Goal: Navigation & Orientation: Find specific page/section

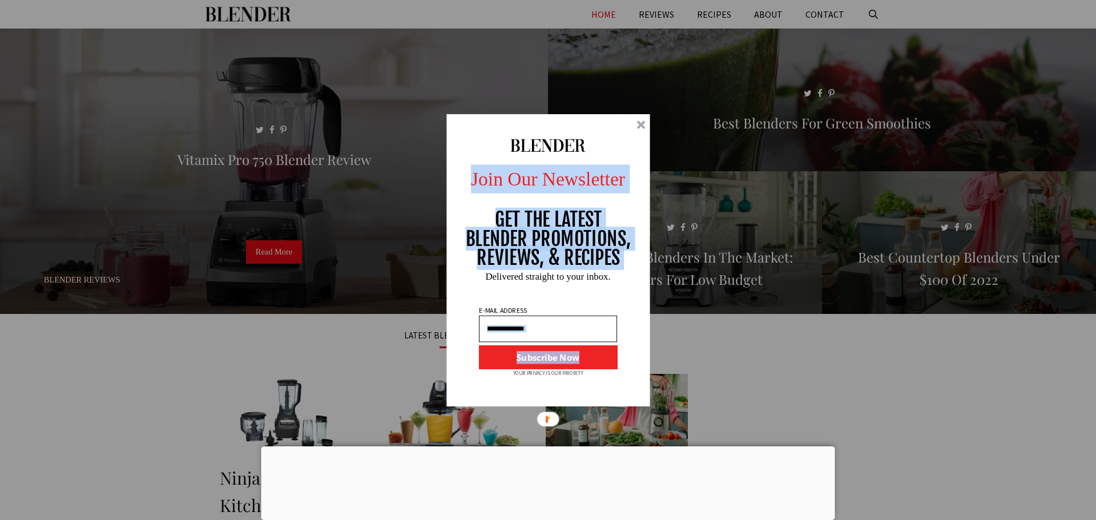
drag, startPoint x: 644, startPoint y: 125, endPoint x: 662, endPoint y: 219, distance: 95.4
click at [657, 223] on div "Join Our Newsletter GET THE LATEST BLENDER PROMOTIONS, REVIEWS, & RECIPES Subsc…" at bounding box center [548, 260] width 1096 height 520
click at [601, 327] on input "text" at bounding box center [548, 328] width 138 height 27
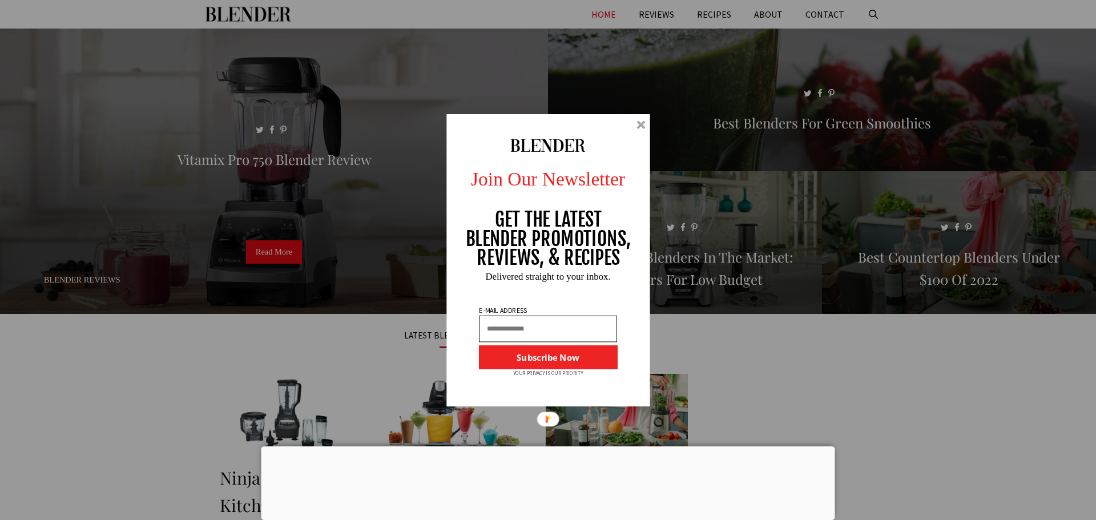
click at [598, 327] on input "text" at bounding box center [548, 328] width 138 height 27
click at [558, 357] on div "clanyaazir@gmail.com" at bounding box center [548, 356] width 137 height 27
type input "**********"
click at [557, 360] on button "Subscribe Now" at bounding box center [548, 357] width 138 height 24
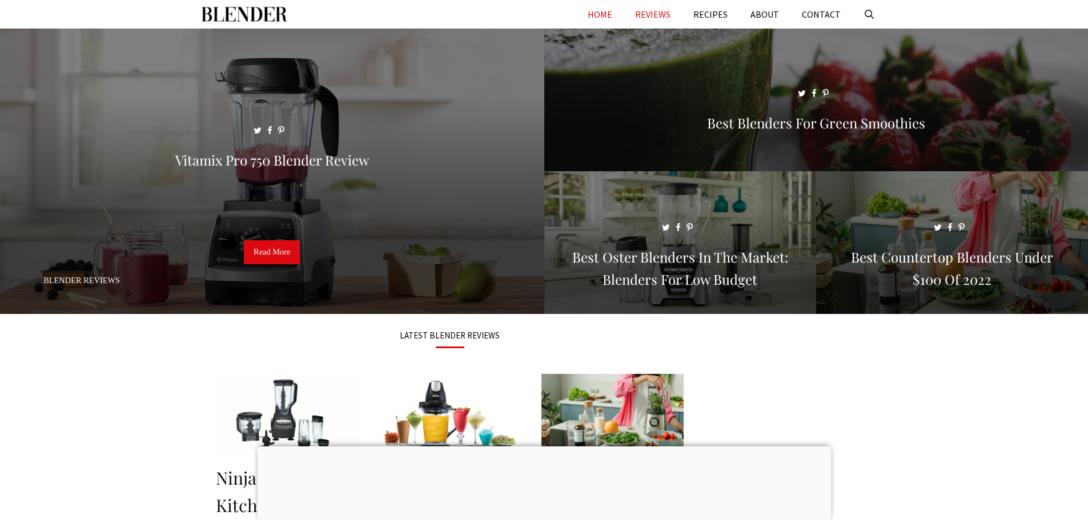
click at [656, 14] on link "REVIEWS" at bounding box center [653, 14] width 58 height 29
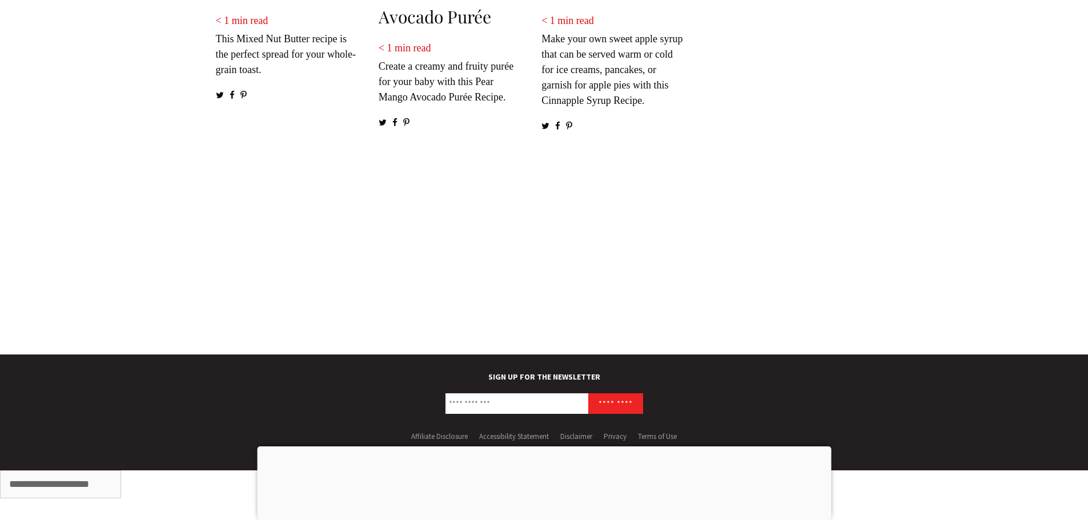
scroll to position [2031, 0]
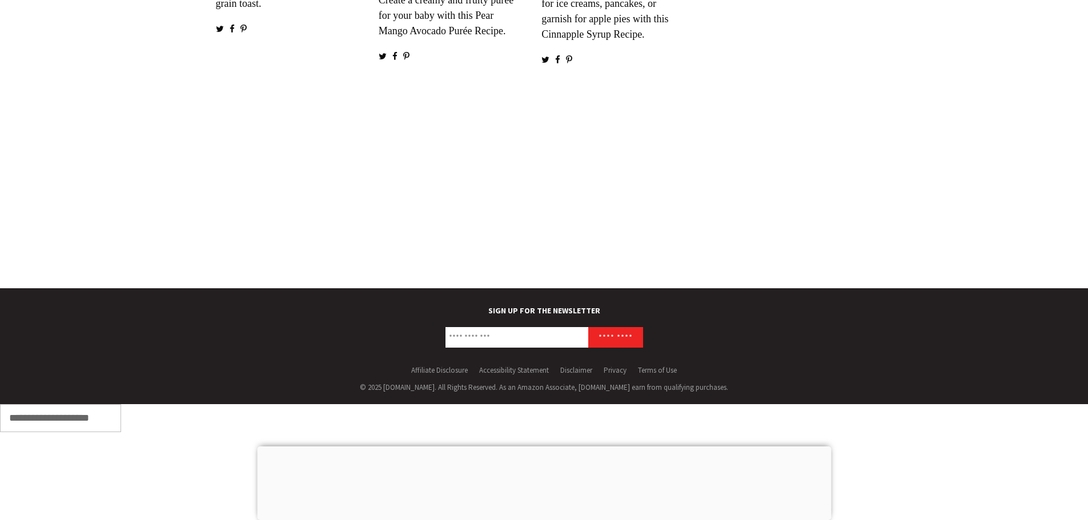
click at [108, 422] on input "**********" at bounding box center [60, 418] width 121 height 28
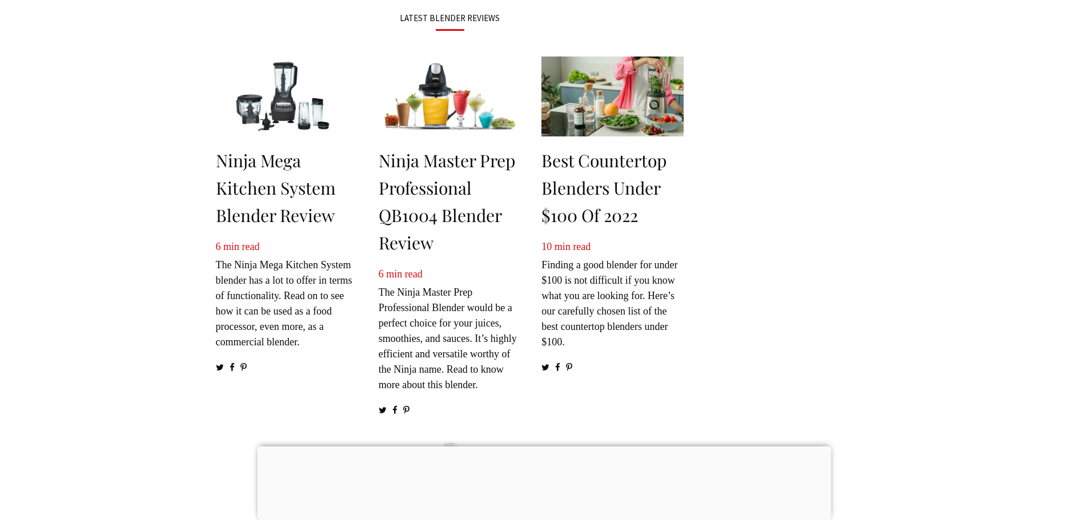
scroll to position [0, 0]
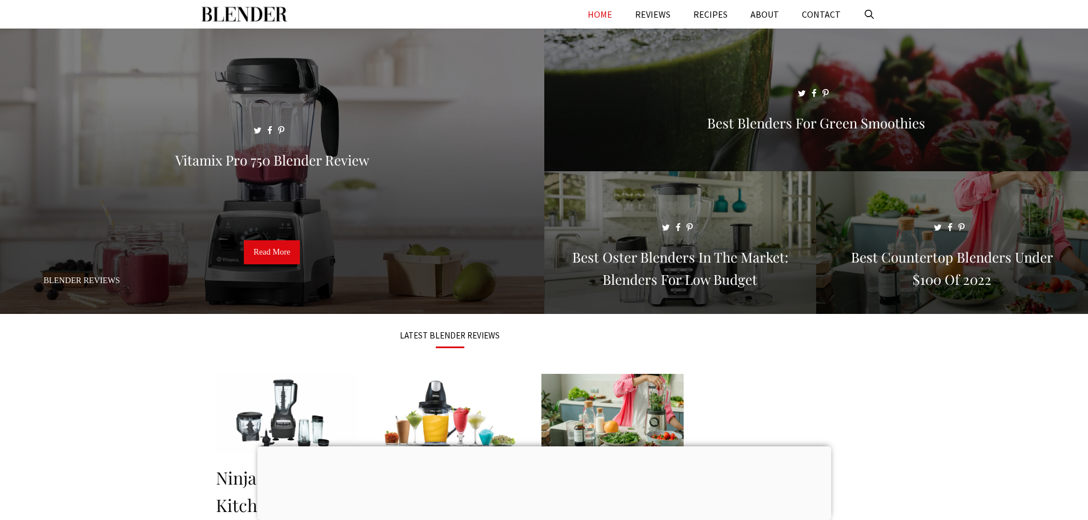
click at [611, 13] on link "HOME" at bounding box center [599, 14] width 47 height 29
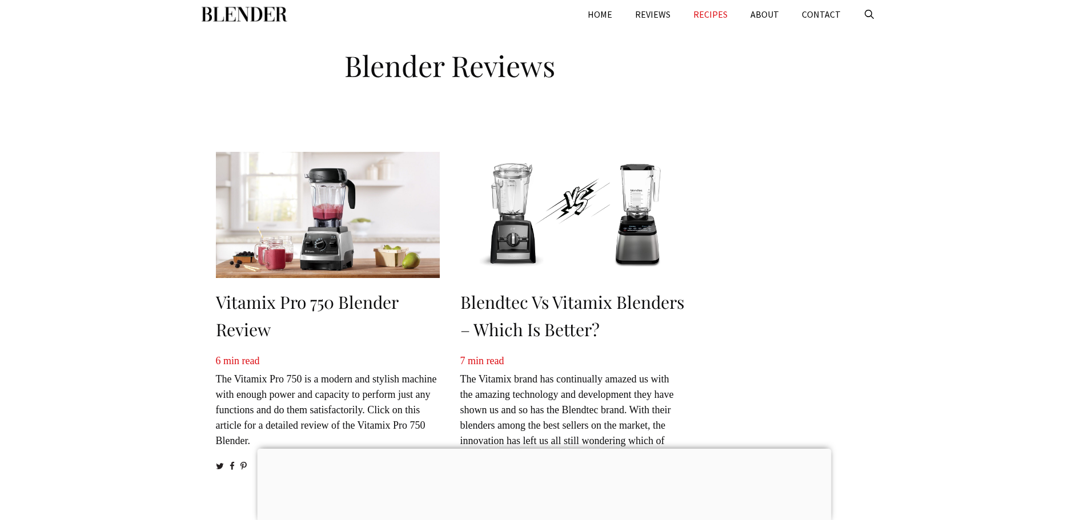
click at [719, 14] on link "RECIPES" at bounding box center [710, 14] width 57 height 29
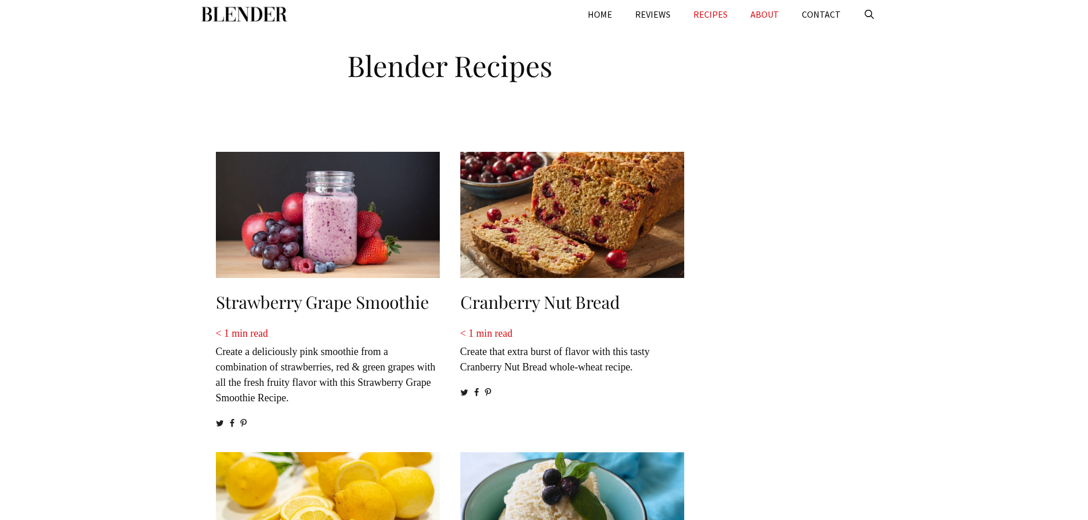
click at [761, 14] on link "ABOUT" at bounding box center [764, 14] width 51 height 29
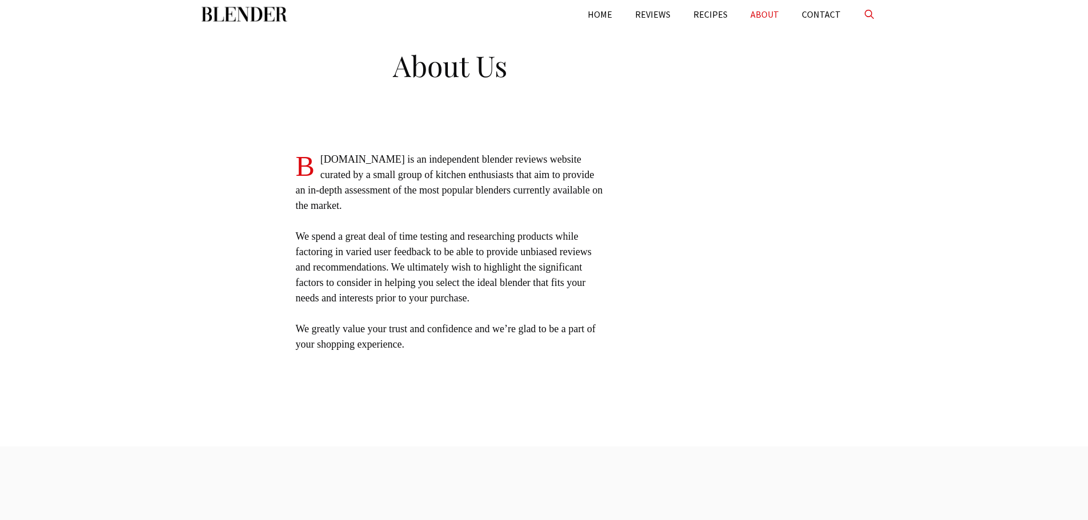
click at [874, 14] on link "Open Search Bar" at bounding box center [869, 14] width 35 height 29
click at [795, 15] on input "Primary" at bounding box center [544, 14] width 685 height 29
click at [865, 12] on link "Close Search Bar" at bounding box center [869, 14] width 35 height 29
click at [824, 12] on link "CONTACT" at bounding box center [821, 14] width 62 height 29
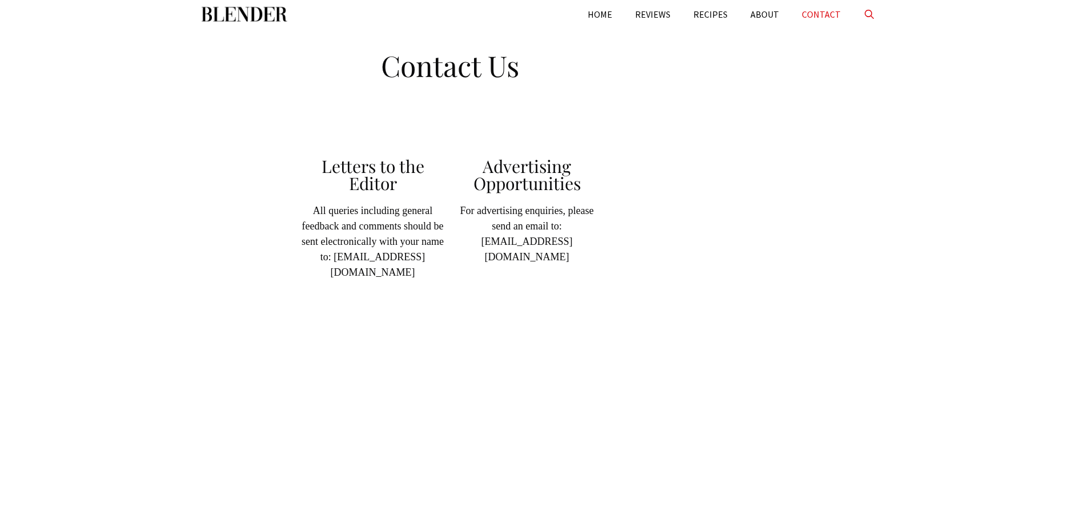
click at [871, 11] on link "Open Search Bar" at bounding box center [869, 14] width 35 height 29
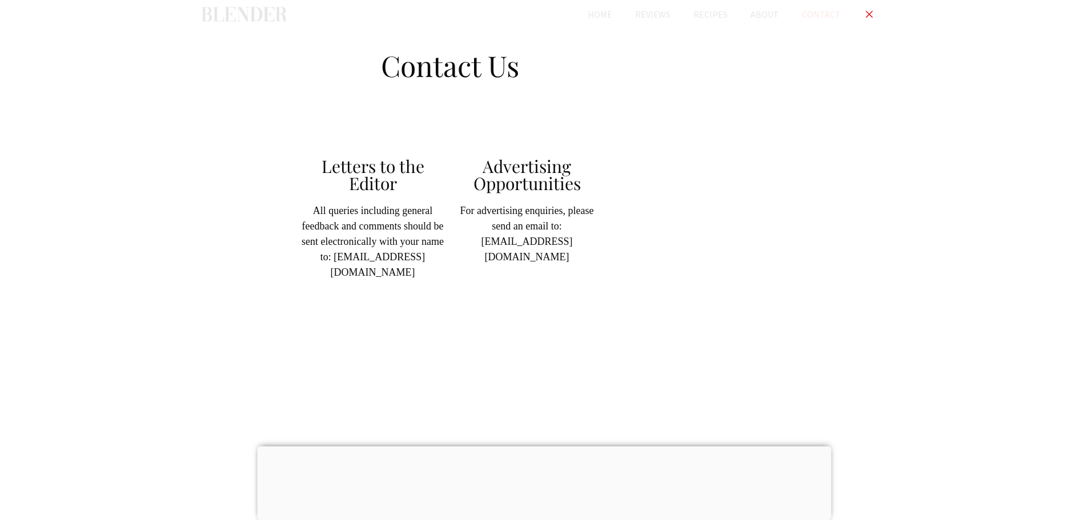
click at [804, 15] on input "Primary" at bounding box center [544, 14] width 685 height 29
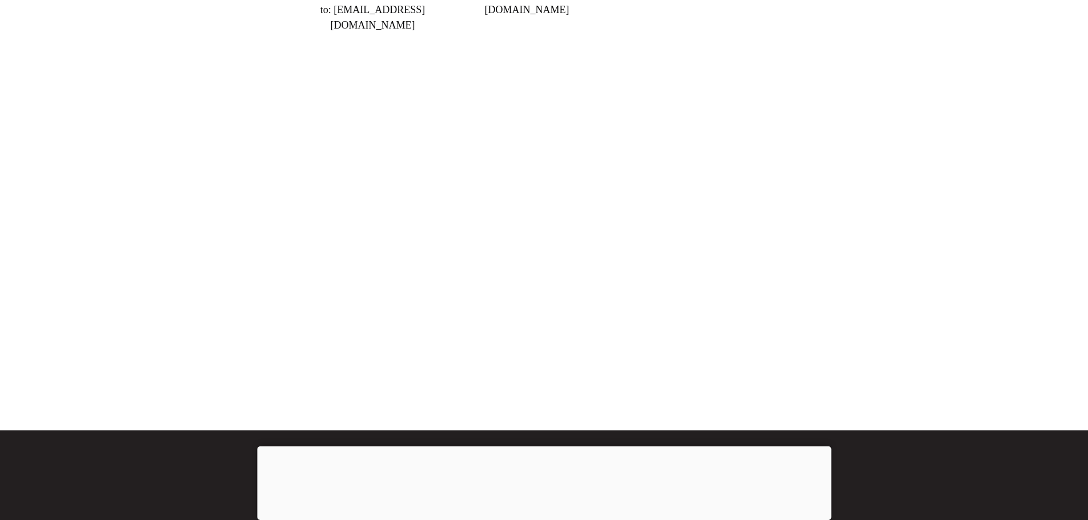
scroll to position [228, 0]
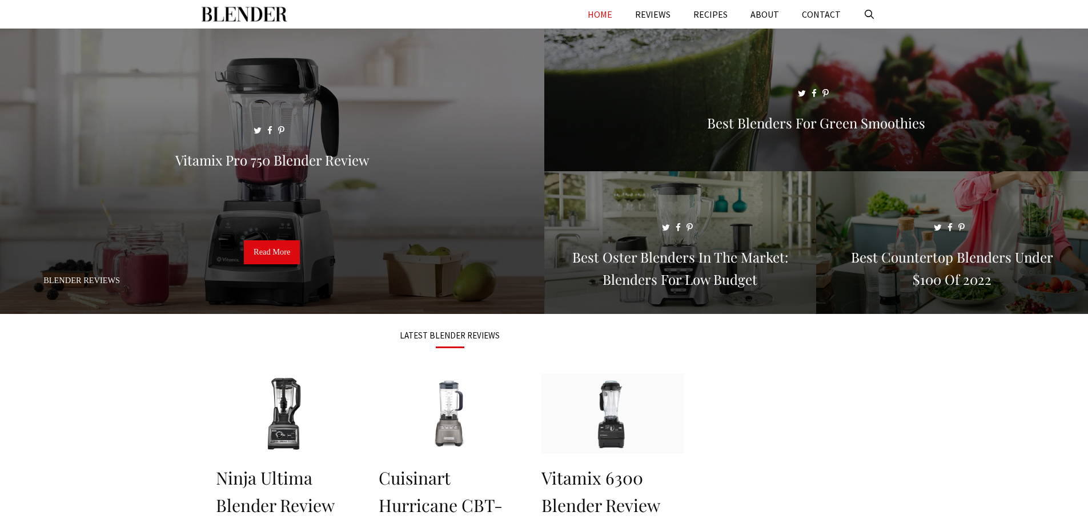
click at [259, 9] on img "Primary" at bounding box center [245, 14] width 86 height 29
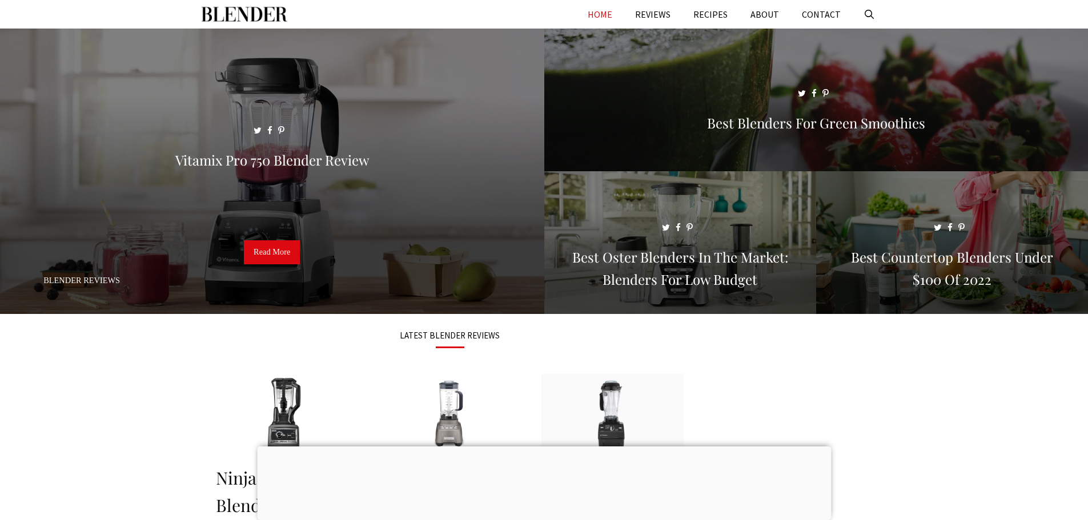
click at [259, 9] on img "Primary" at bounding box center [245, 14] width 86 height 29
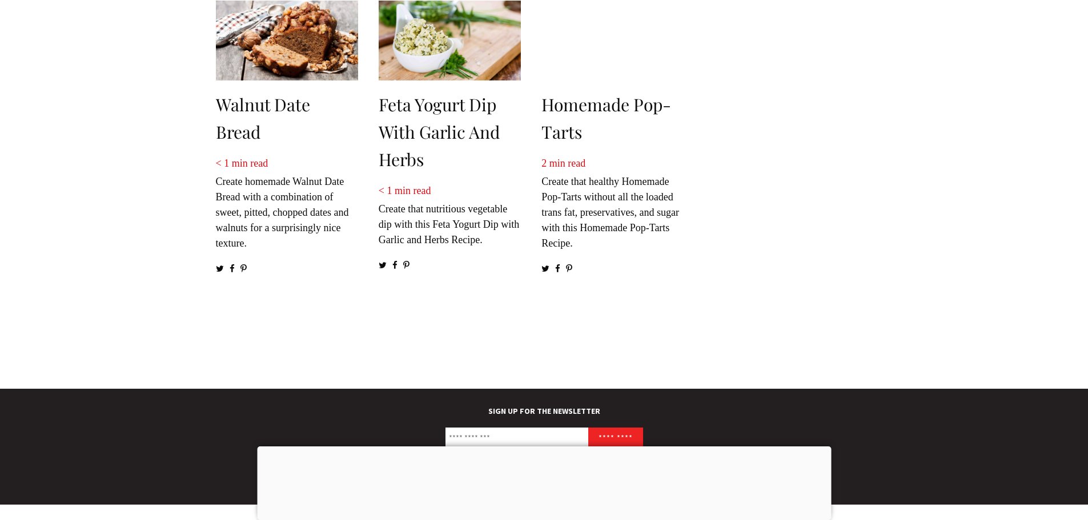
scroll to position [1825, 0]
